Goal: Task Accomplishment & Management: Manage account settings

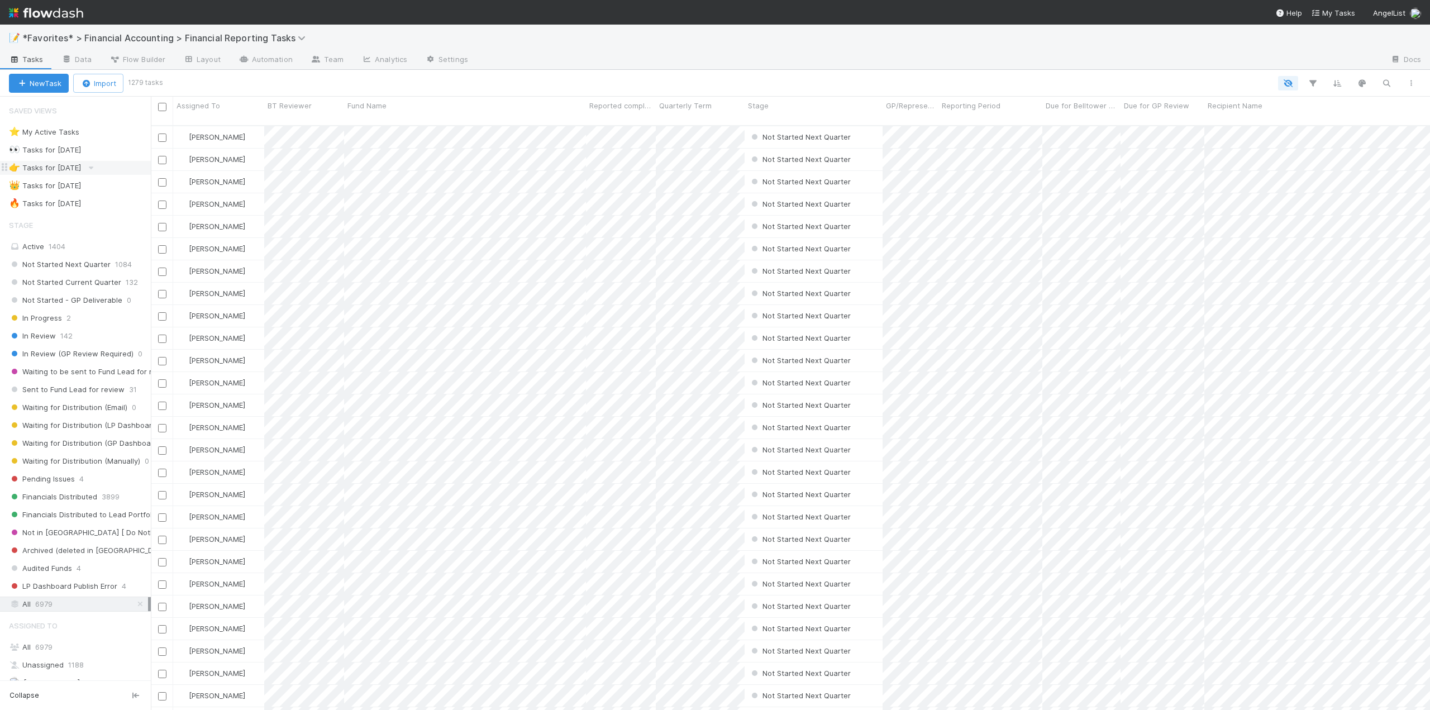
scroll to position [585, 1271]
click at [32, 337] on span "In Review" at bounding box center [32, 336] width 47 height 14
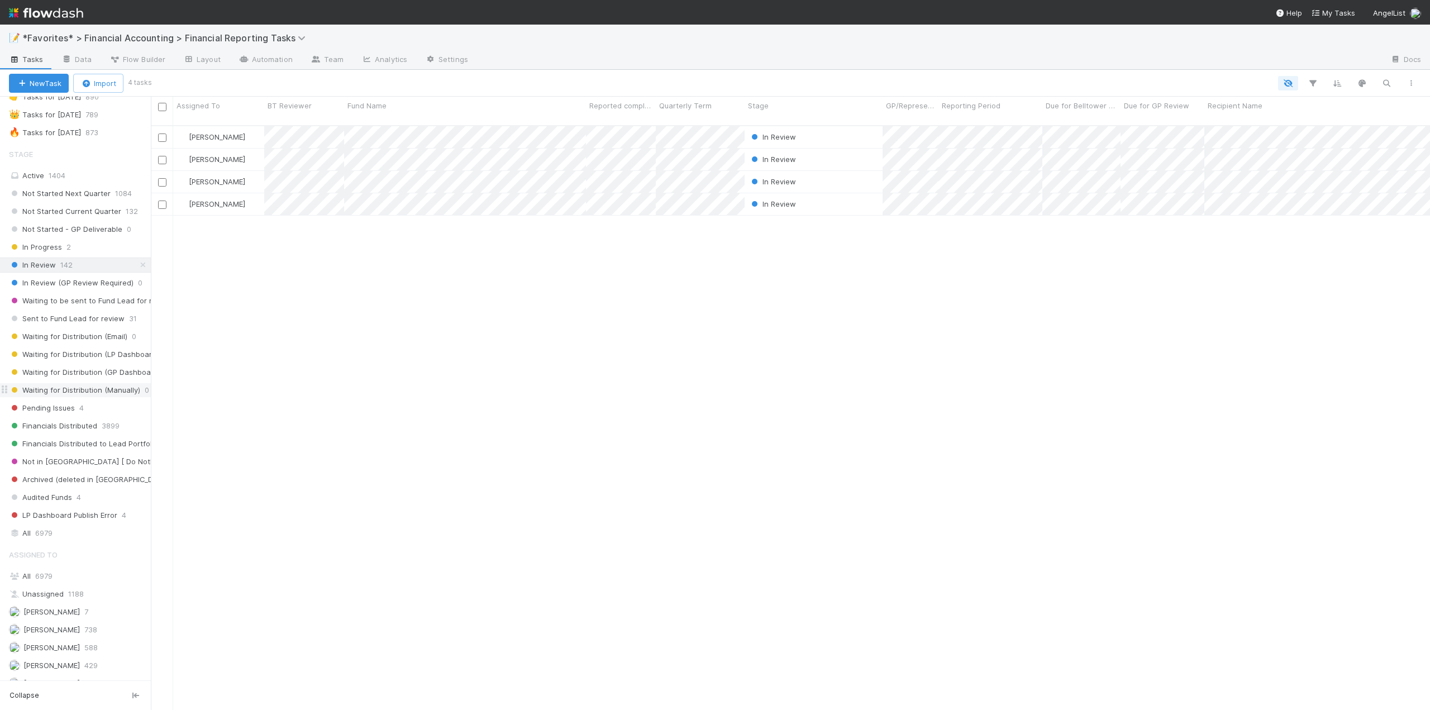
scroll to position [263, 0]
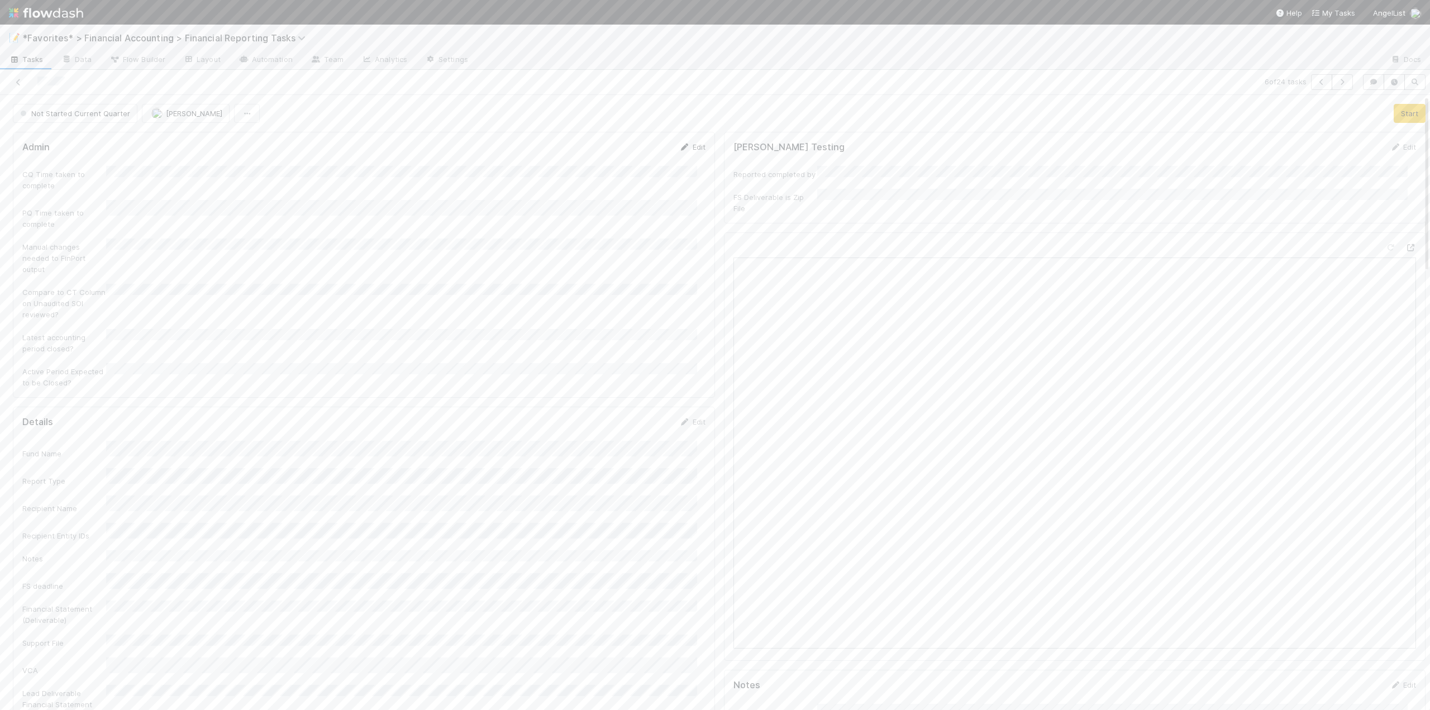
click at [688, 149] on link "Edit" at bounding box center [692, 146] width 26 height 9
click at [139, 279] on div "None" at bounding box center [404, 280] width 586 height 20
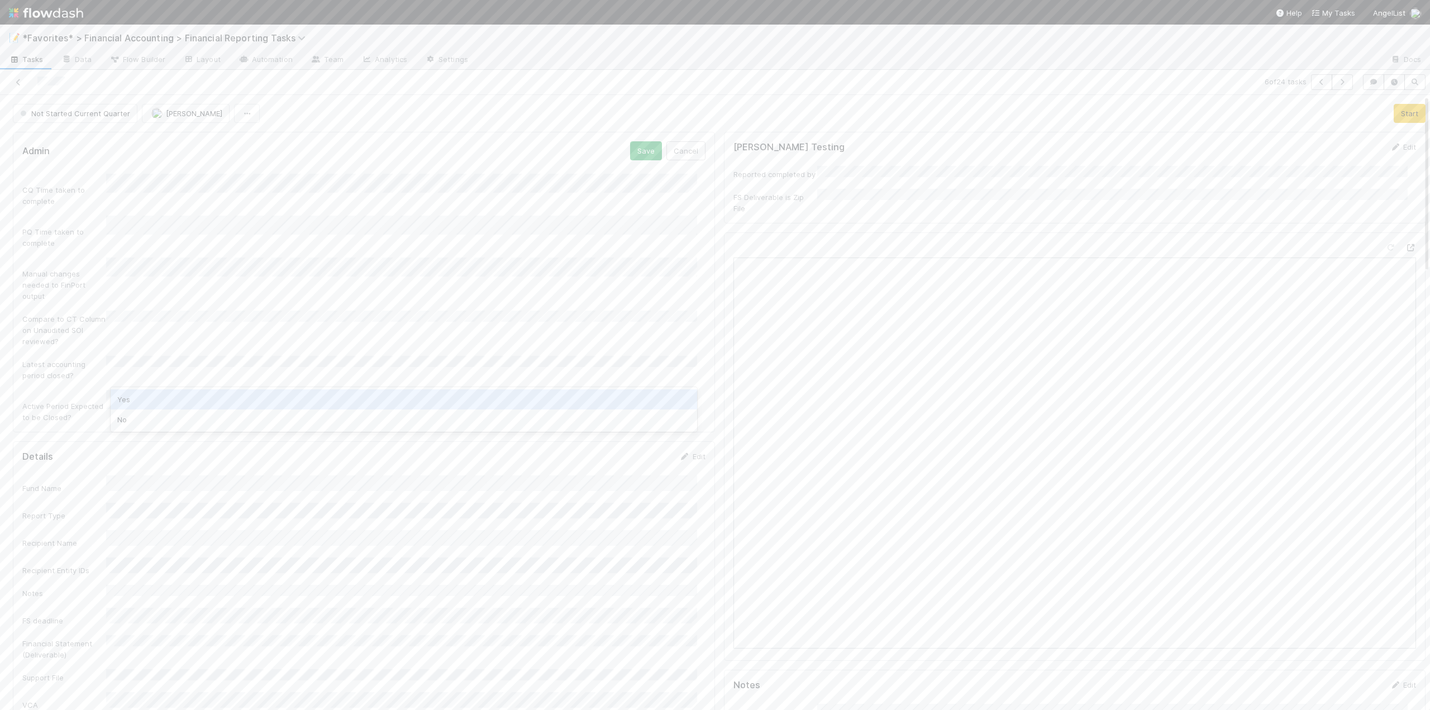
click at [134, 402] on div "Yes" at bounding box center [404, 399] width 586 height 20
click at [635, 159] on button "Save" at bounding box center [646, 150] width 32 height 19
click at [688, 263] on link "Edit" at bounding box center [692, 267] width 26 height 9
click at [637, 262] on button "Save" at bounding box center [646, 271] width 32 height 19
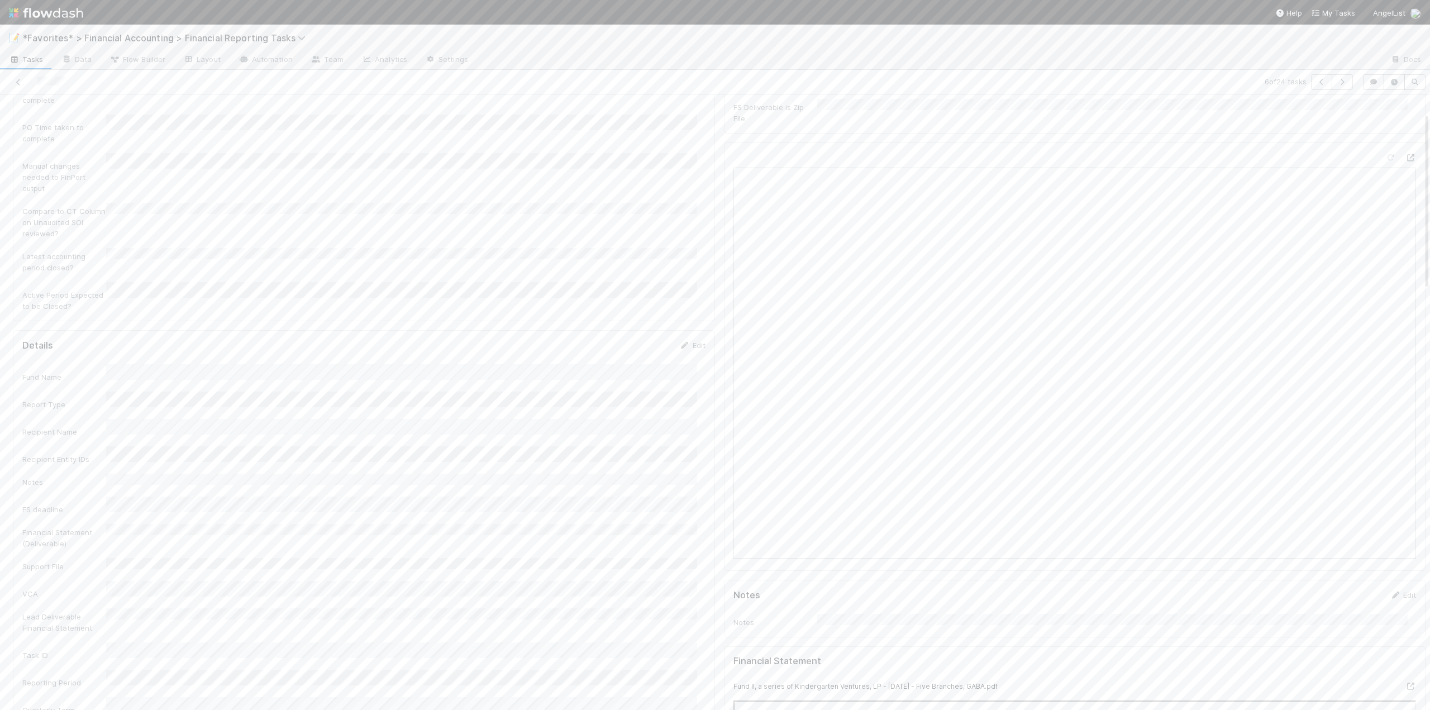
scroll to position [0, 0]
click at [1398, 113] on button "Start" at bounding box center [1410, 113] width 32 height 19
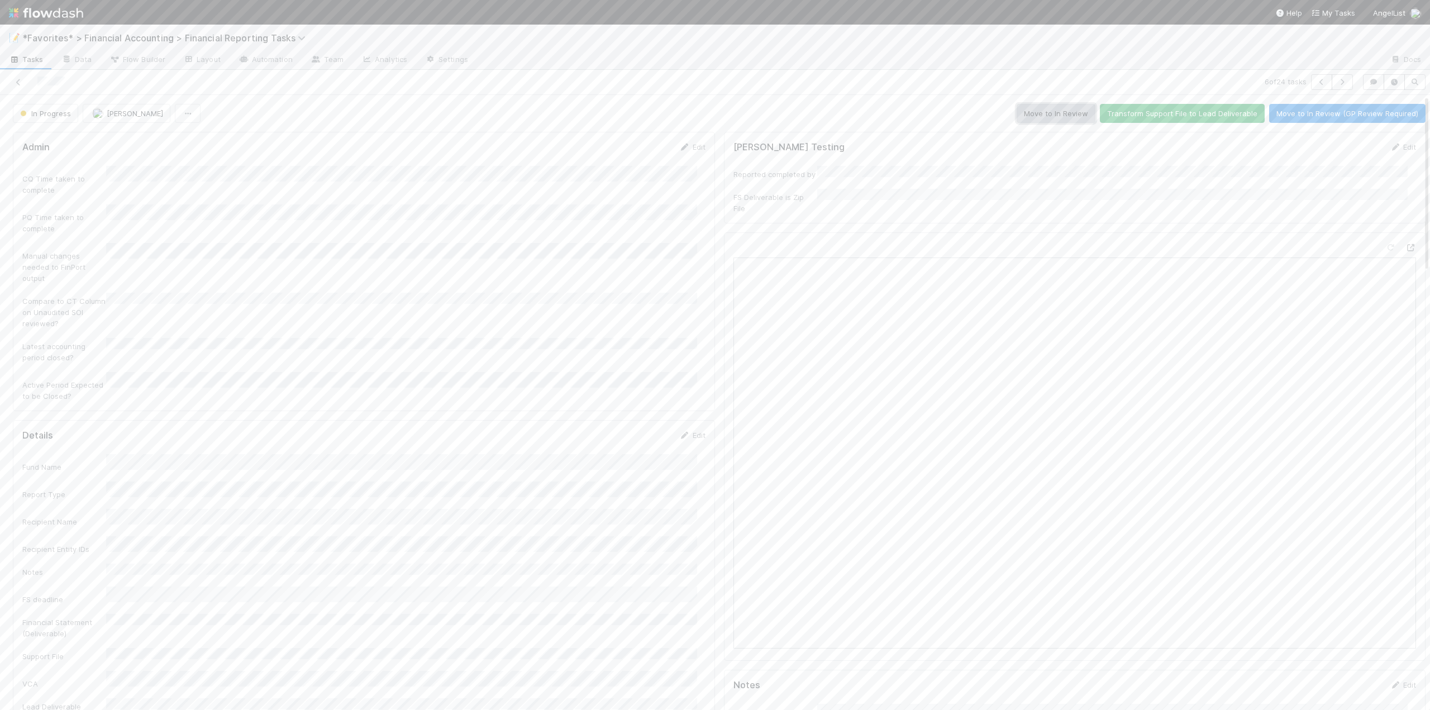
click at [1039, 114] on button "Move to In Review" at bounding box center [1056, 113] width 79 height 19
click at [1144, 117] on button "Transform Support File to Lead Deliverable" at bounding box center [1191, 113] width 165 height 19
click at [17, 84] on icon at bounding box center [18, 82] width 11 height 7
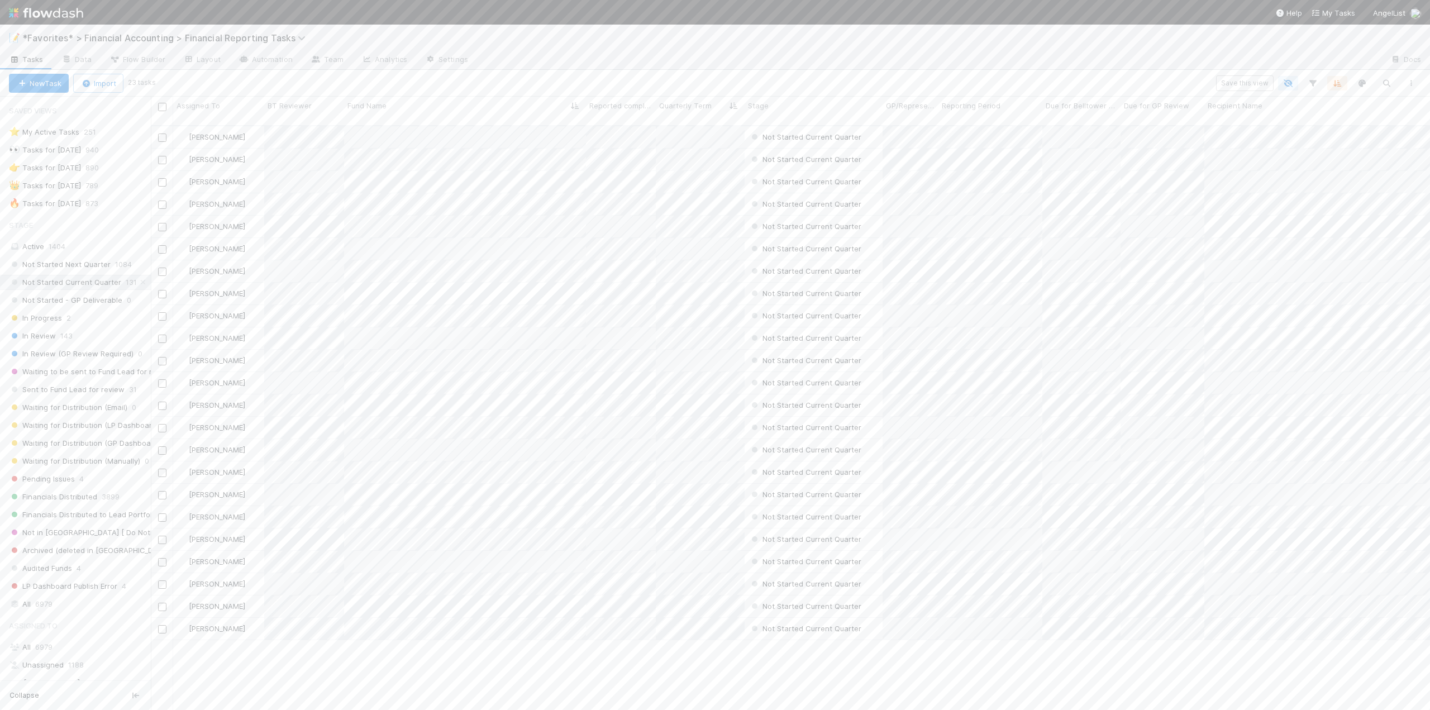
scroll to position [585, 1271]
click at [694, 145] on link "Edit" at bounding box center [692, 146] width 26 height 9
click at [145, 280] on div "None" at bounding box center [404, 280] width 586 height 20
click at [144, 395] on div "Yes" at bounding box center [404, 399] width 586 height 20
click at [641, 147] on button "Save" at bounding box center [646, 150] width 32 height 19
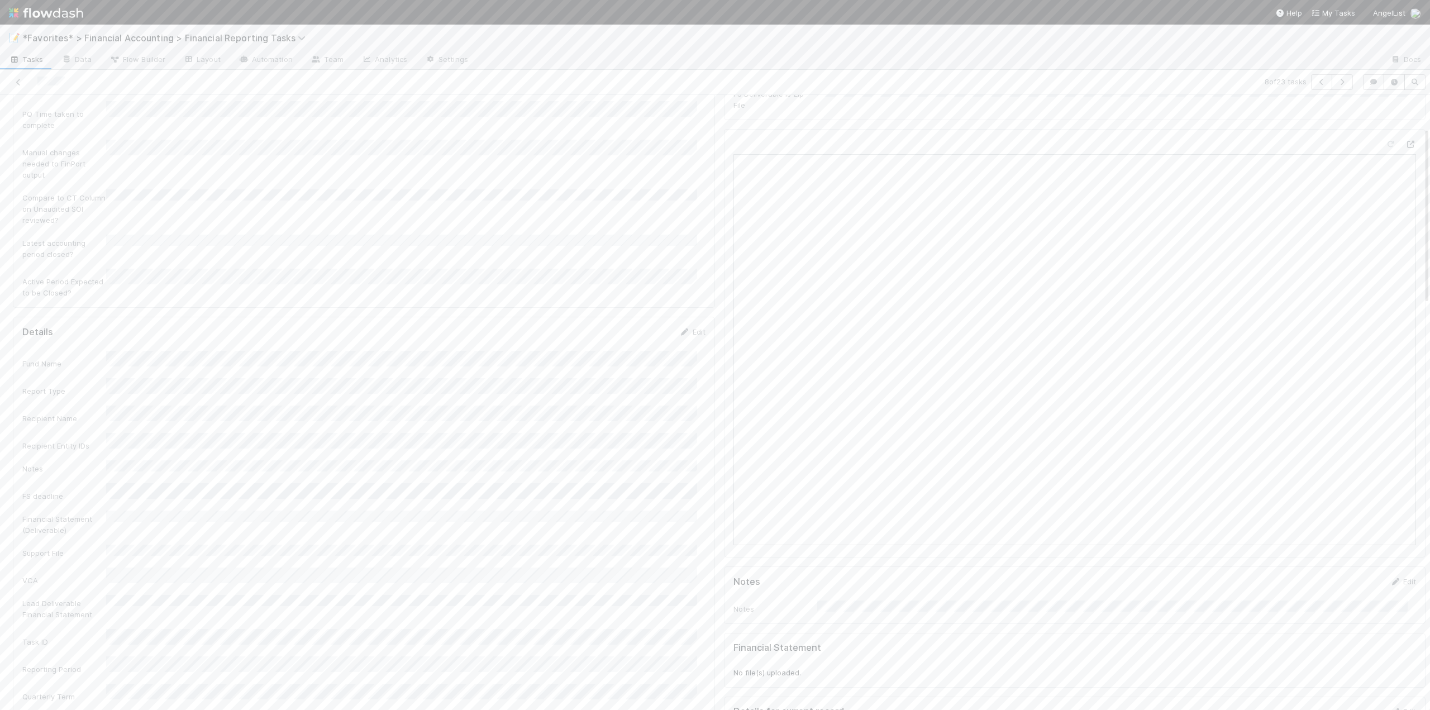
scroll to position [112, 0]
click at [689, 319] on link "Edit" at bounding box center [692, 323] width 26 height 9
click at [637, 318] on button "Save" at bounding box center [646, 327] width 32 height 19
click at [1394, 116] on button "Start" at bounding box center [1410, 113] width 32 height 19
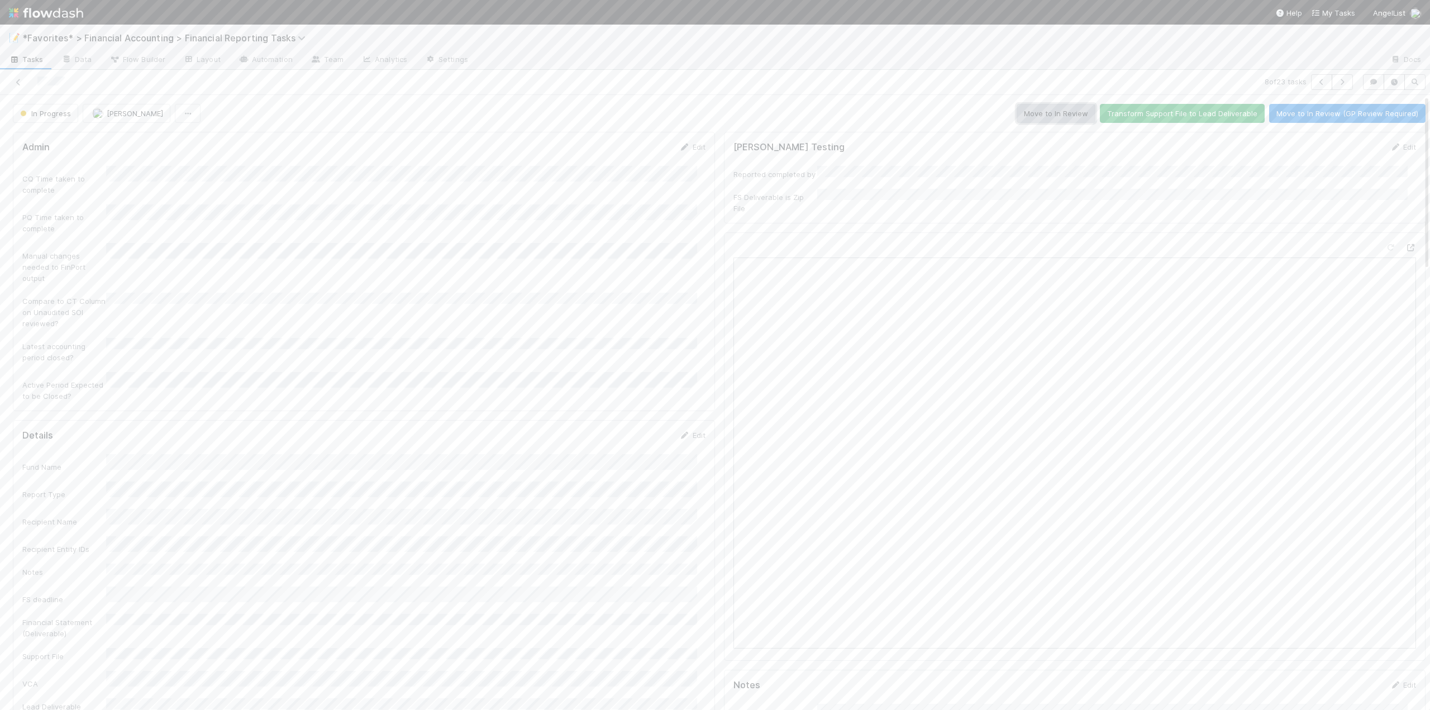
click at [1046, 114] on button "Move to In Review" at bounding box center [1056, 113] width 79 height 19
click at [20, 82] on icon at bounding box center [18, 82] width 11 height 7
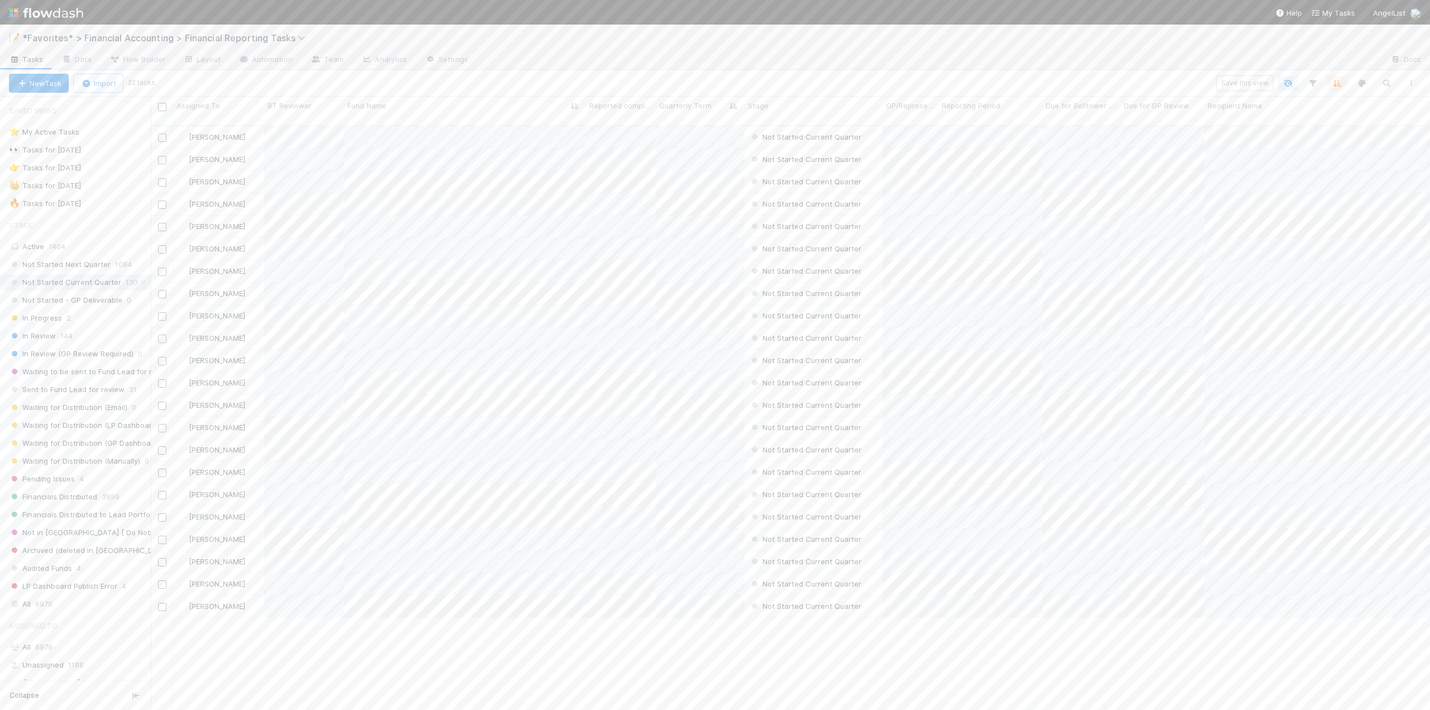
scroll to position [585, 1271]
click at [689, 150] on link "Edit" at bounding box center [692, 146] width 26 height 9
click at [640, 151] on button "Save" at bounding box center [646, 150] width 32 height 19
click at [693, 145] on link "Edit" at bounding box center [692, 146] width 26 height 9
click at [117, 282] on div "None" at bounding box center [404, 280] width 586 height 20
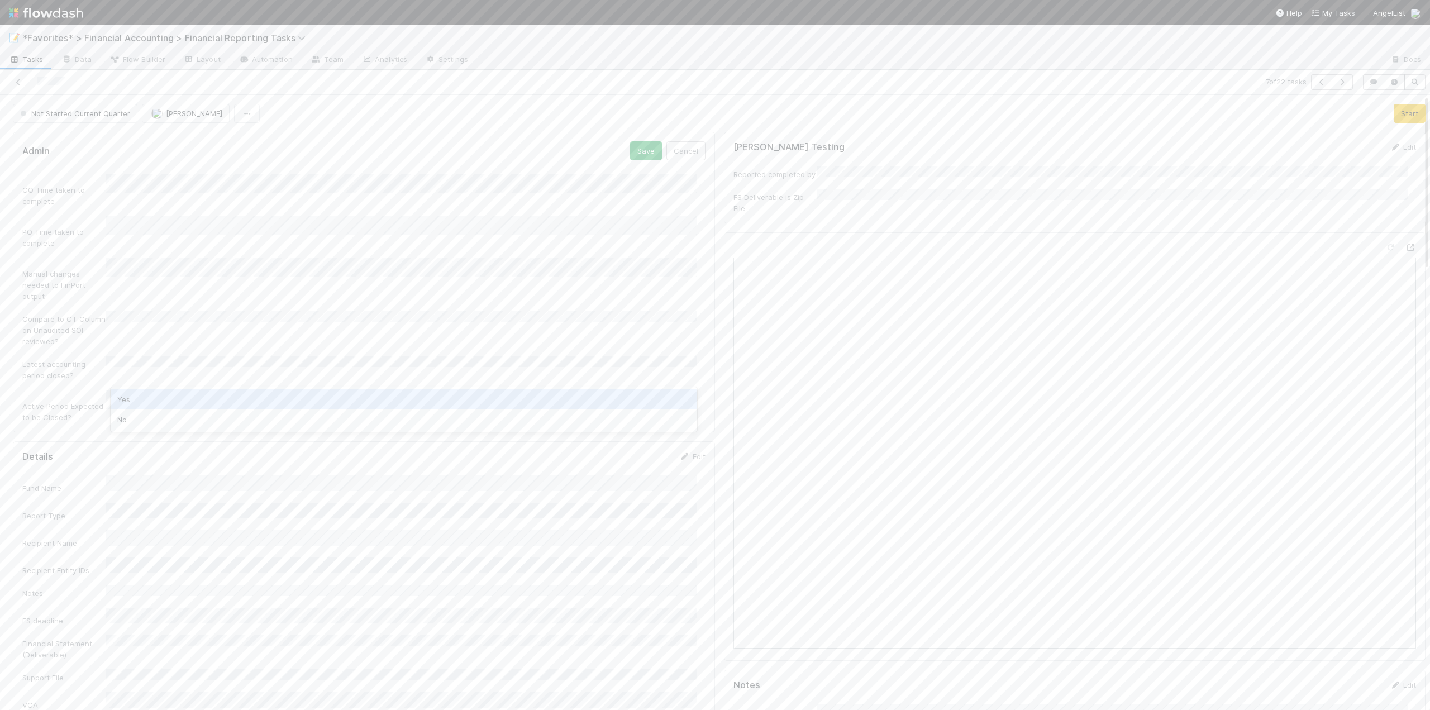
click at [133, 400] on div "Yes" at bounding box center [404, 399] width 586 height 20
click at [645, 153] on button "Save" at bounding box center [646, 150] width 32 height 19
click at [1394, 113] on button "Start" at bounding box center [1410, 113] width 32 height 19
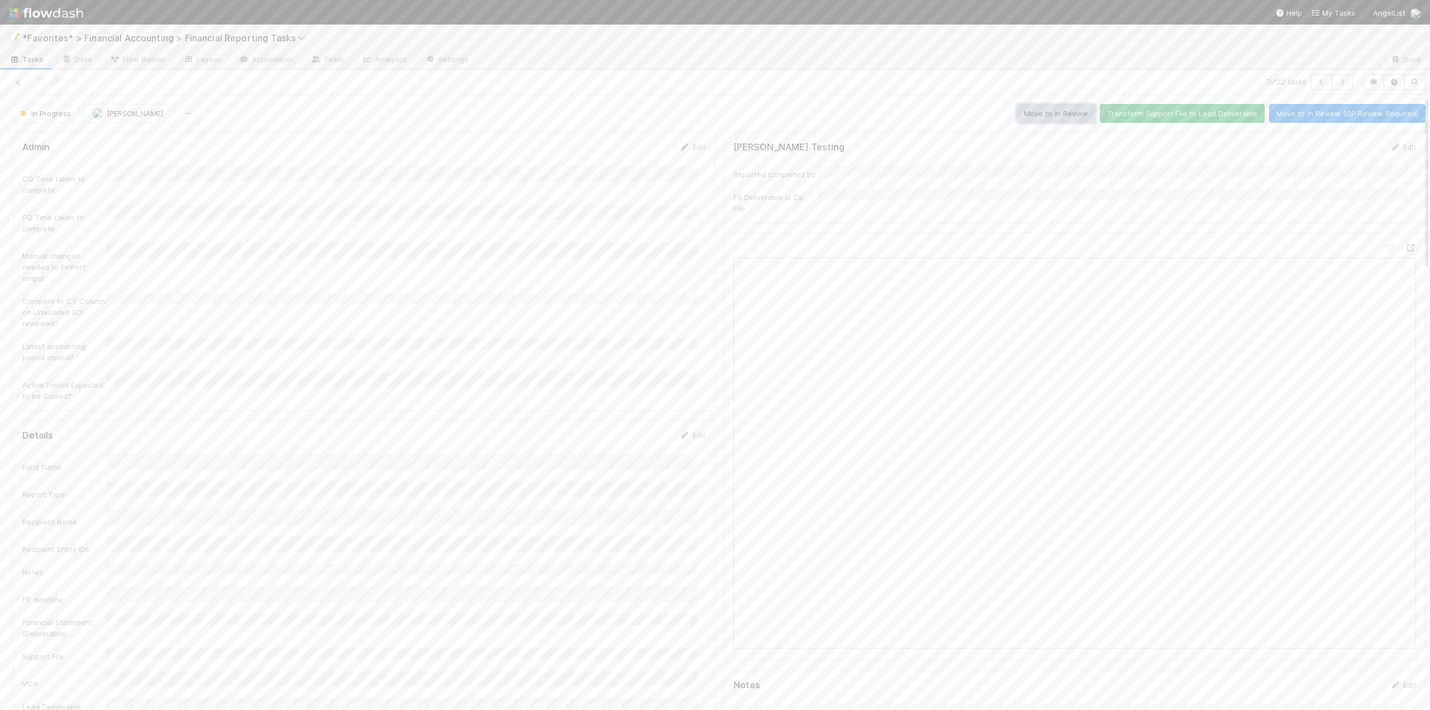
click at [1052, 116] on button "Move to In Review" at bounding box center [1056, 113] width 79 height 19
click at [21, 85] on icon at bounding box center [18, 82] width 11 height 7
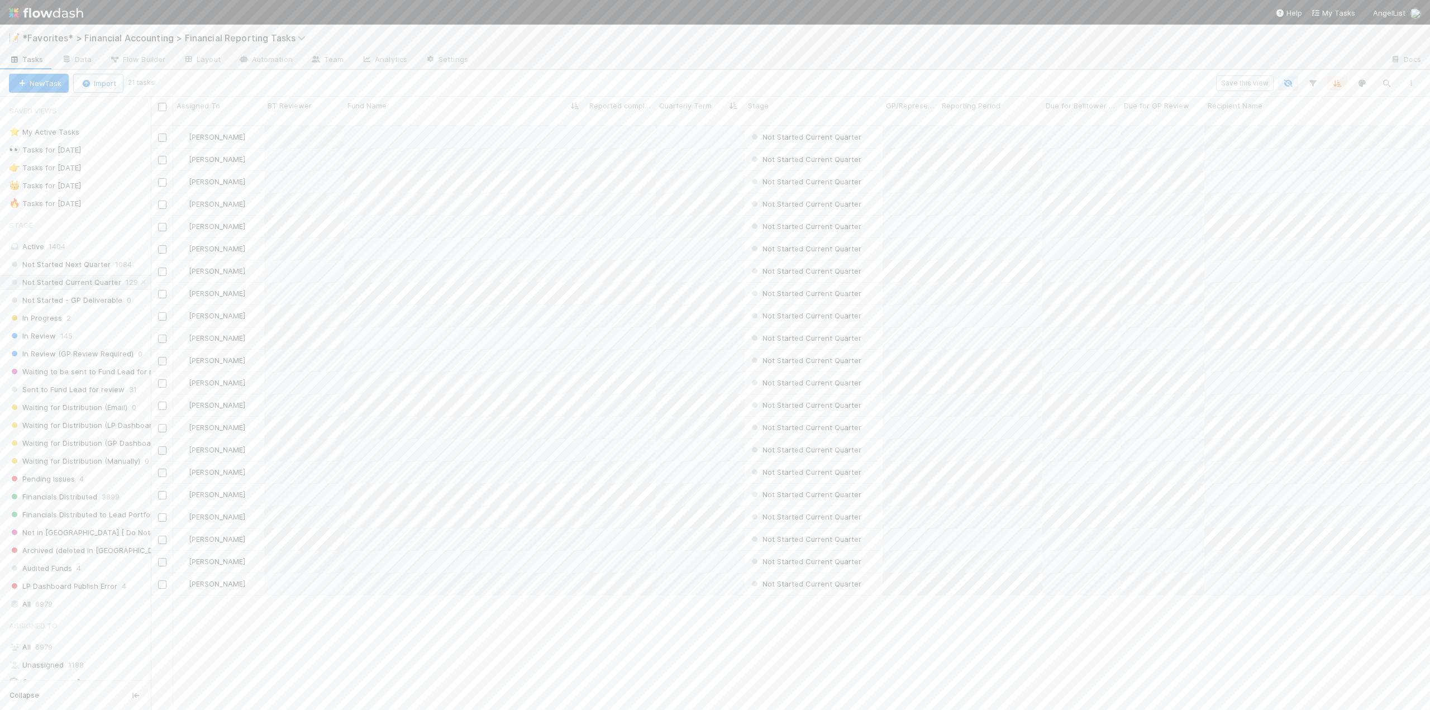
scroll to position [585, 1271]
click at [122, 117] on span "Not Started Current Quarter" at bounding box center [74, 113] width 112 height 9
click at [64, 268] on span "Pending Issues" at bounding box center [49, 264] width 66 height 9
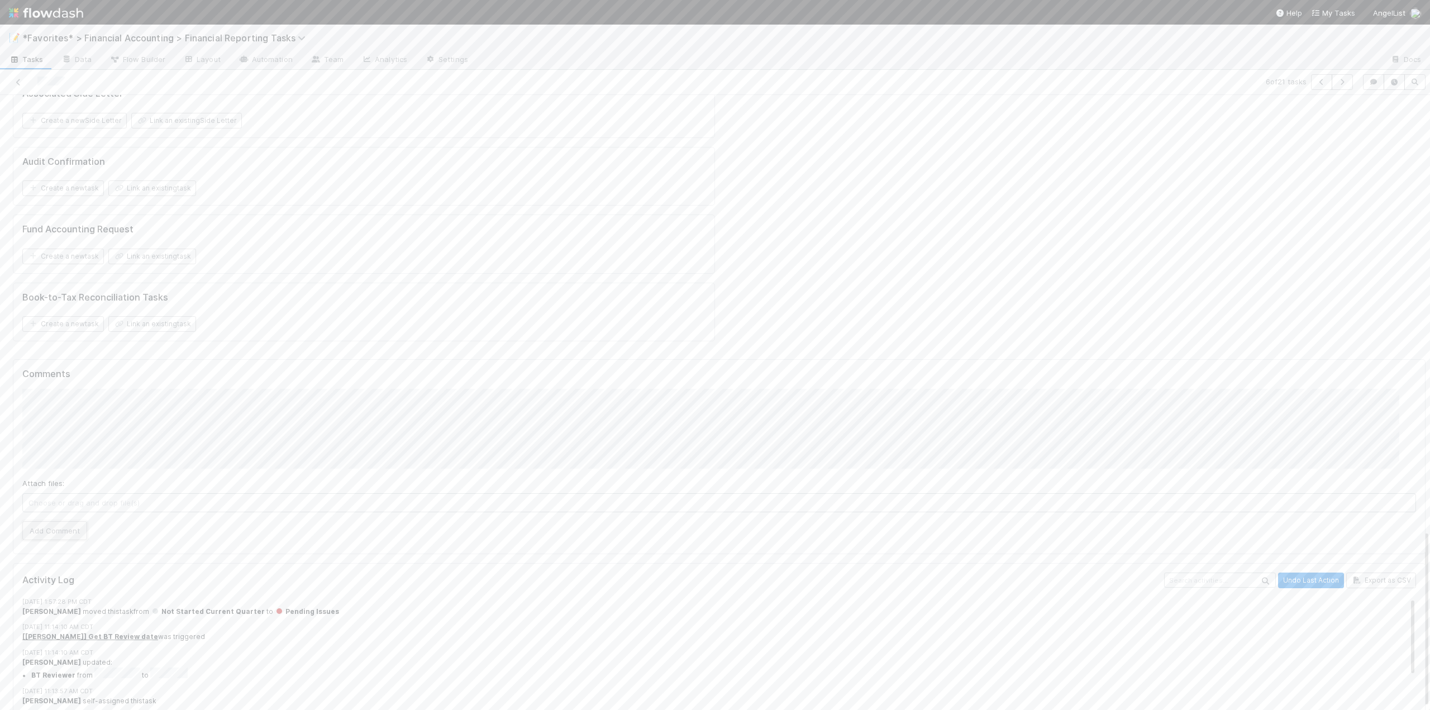
click at [58, 521] on button "Add Comment" at bounding box center [54, 530] width 65 height 19
click at [46, 574] on link "Edit" at bounding box center [46, 578] width 13 height 9
click at [21, 81] on icon at bounding box center [18, 82] width 11 height 7
